Goal: Check status: Check status

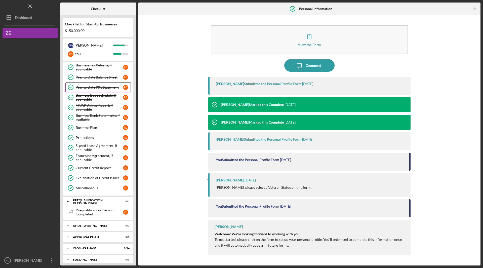
scroll to position [135, 0]
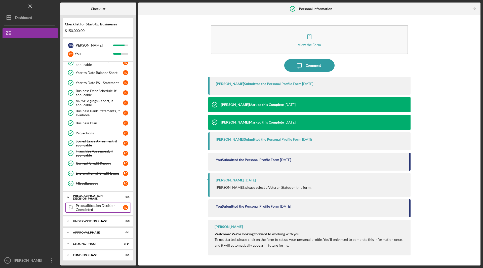
click at [89, 210] on div "Prequalification Decision Completed" at bounding box center [99, 207] width 47 height 8
